Goal: Task Accomplishment & Management: Manage account settings

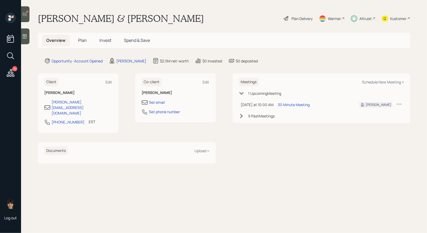
click at [23, 14] on icon at bounding box center [24, 14] width 5 height 5
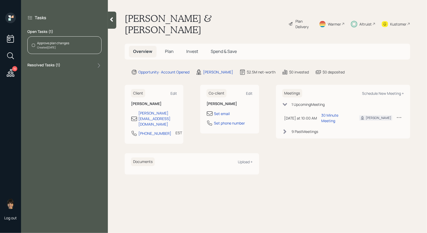
click at [40, 47] on div "Created [DATE]" at bounding box center [53, 48] width 32 height 4
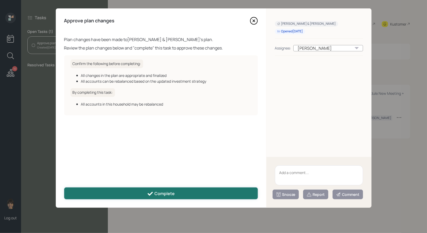
click at [143, 195] on button "Complete" at bounding box center [161, 193] width 194 height 12
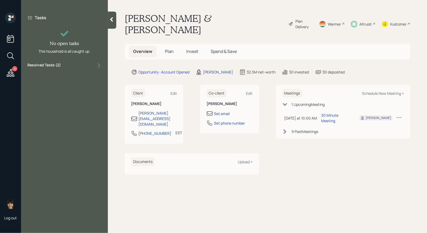
click at [9, 71] on icon at bounding box center [10, 72] width 9 height 9
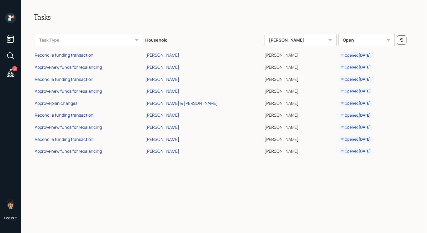
click at [162, 140] on div "[PERSON_NAME]" at bounding box center [162, 139] width 34 height 6
